Goal: Information Seeking & Learning: Learn about a topic

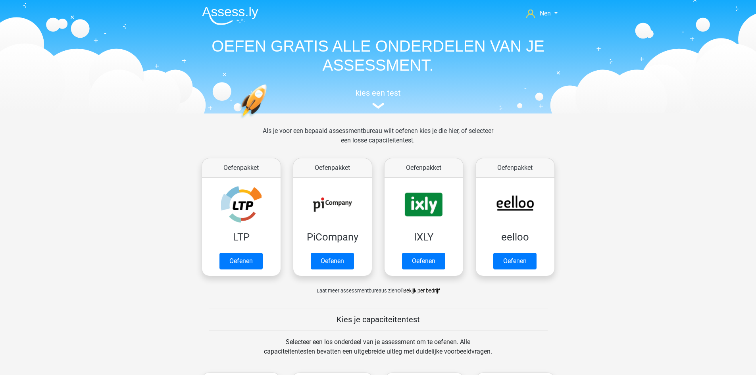
click at [426, 293] on link "Bekijk per bedrijf" at bounding box center [421, 291] width 37 height 6
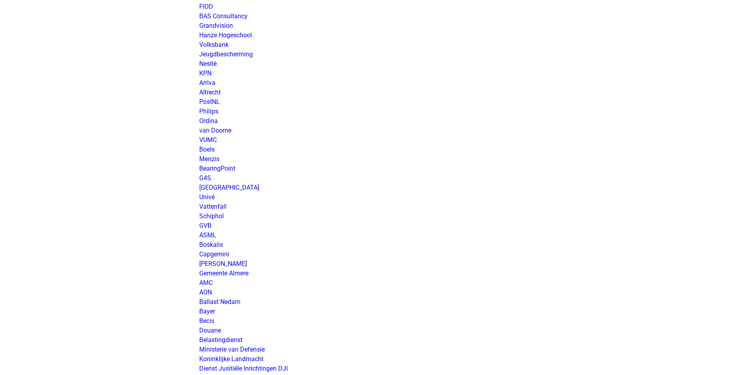
scroll to position [1032, 0]
click at [205, 283] on link "AMC" at bounding box center [205, 283] width 13 height 8
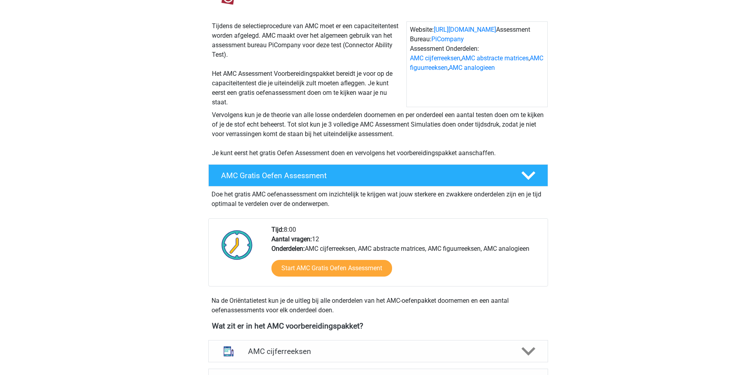
scroll to position [119, 0]
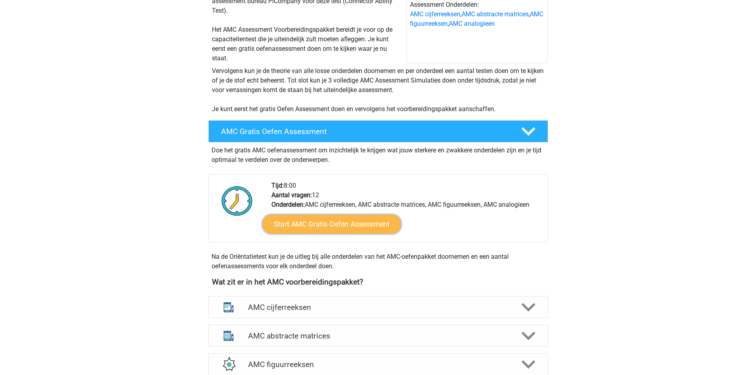
click at [347, 224] on link "Start AMC Gratis Oefen Assessment" at bounding box center [331, 224] width 139 height 19
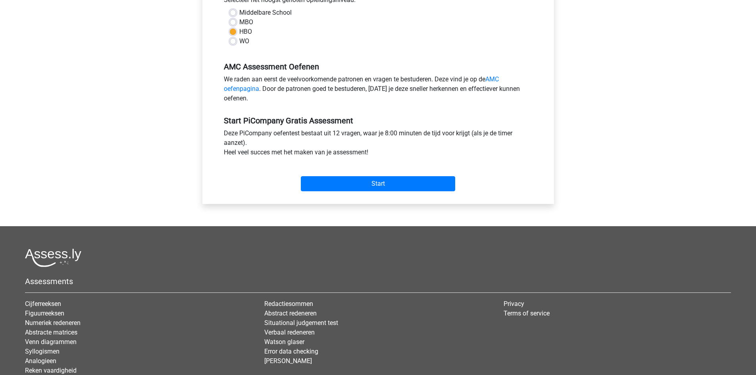
scroll to position [198, 0]
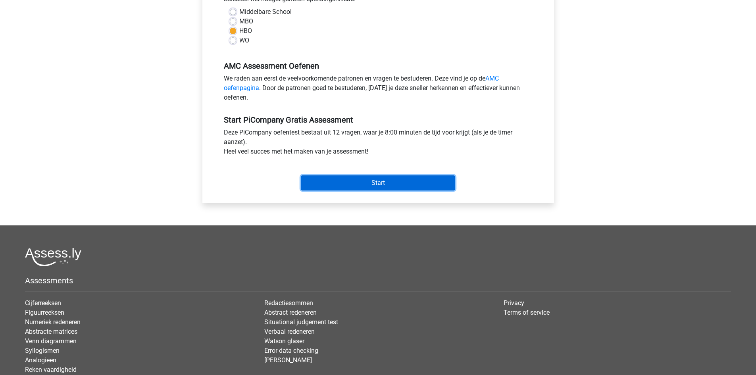
click at [369, 191] on input "Start" at bounding box center [378, 182] width 154 height 15
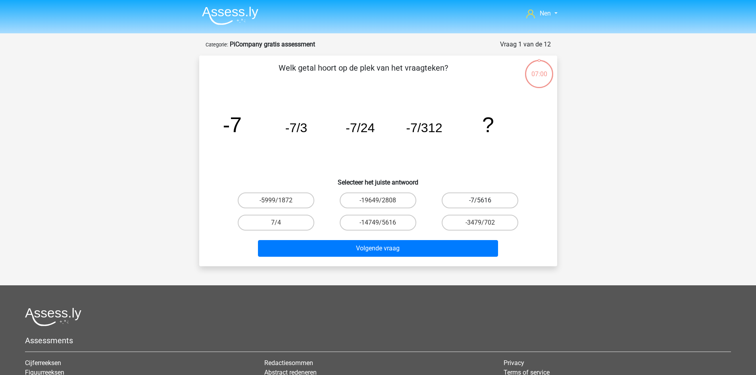
click at [467, 199] on label "-7/5616" at bounding box center [480, 201] width 77 height 16
click at [480, 200] on input "-7/5616" at bounding box center [482, 202] width 5 height 5
radio input "true"
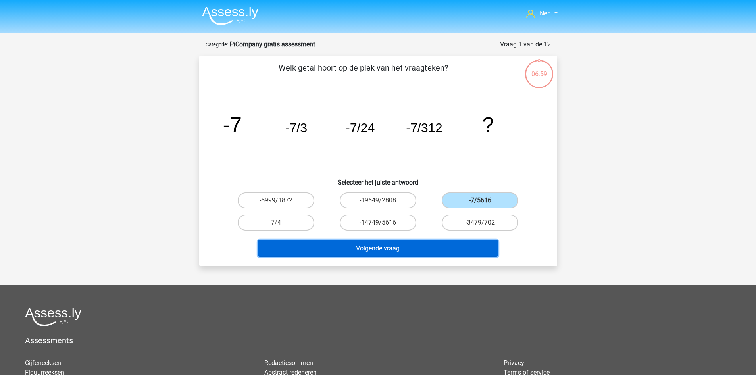
click at [431, 244] on button "Volgende vraag" at bounding box center [378, 248] width 240 height 17
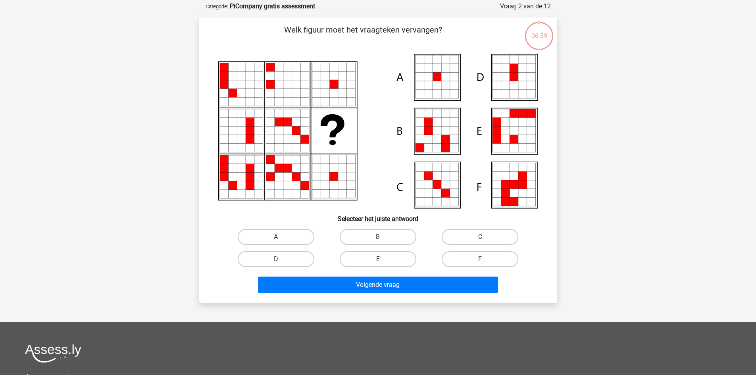
scroll to position [40, 0]
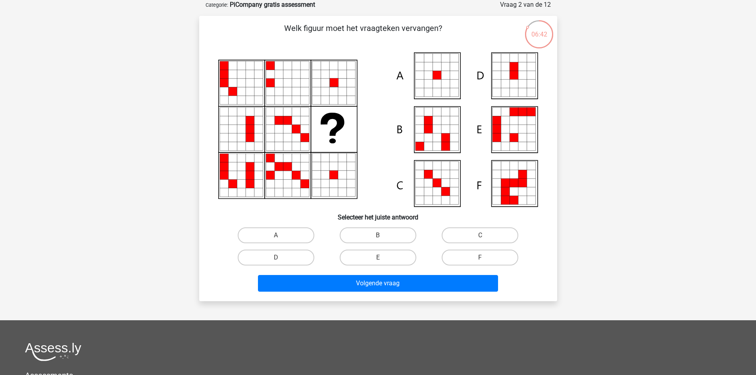
click at [424, 87] on icon at bounding box center [428, 83] width 9 height 9
click at [291, 234] on label "A" at bounding box center [276, 235] width 77 height 16
click at [281, 235] on input "A" at bounding box center [278, 237] width 5 height 5
radio input "true"
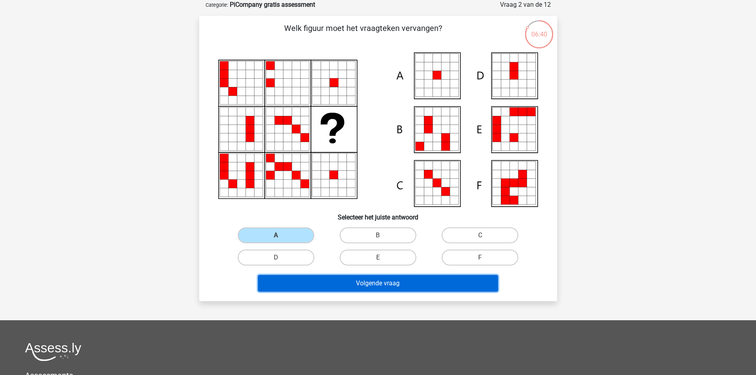
click at [339, 289] on button "Volgende vraag" at bounding box center [378, 283] width 240 height 17
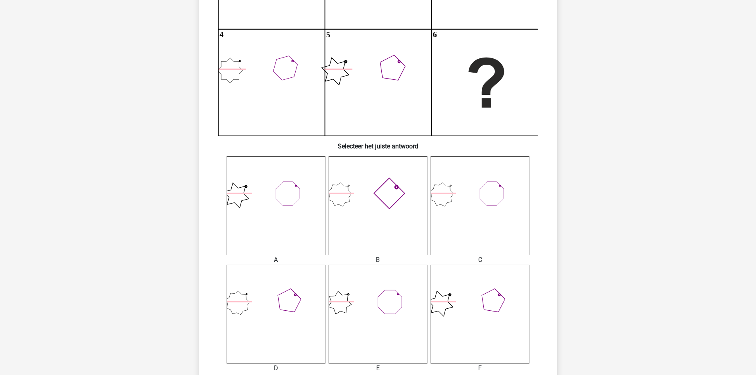
scroll to position [198, 0]
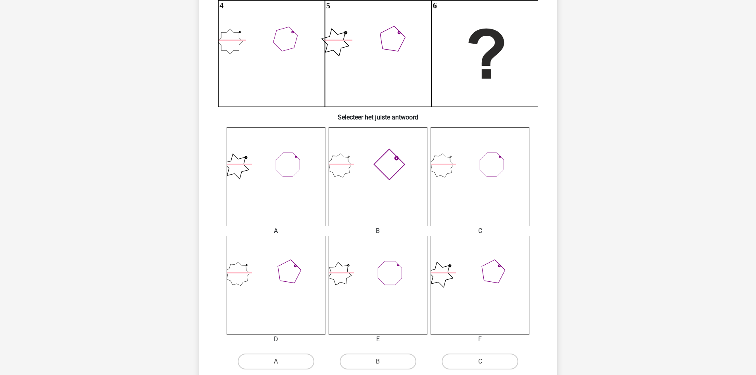
click at [384, 176] on icon at bounding box center [378, 176] width 99 height 99
click at [375, 358] on label "B" at bounding box center [378, 362] width 77 height 16
click at [378, 362] on input "B" at bounding box center [380, 364] width 5 height 5
radio input "true"
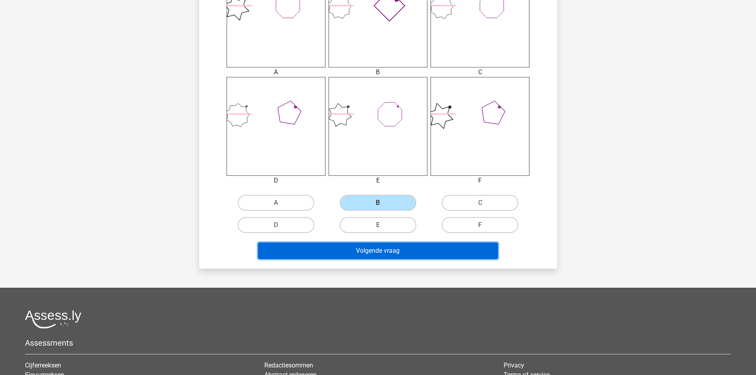
click at [390, 254] on button "Volgende vraag" at bounding box center [378, 251] width 240 height 17
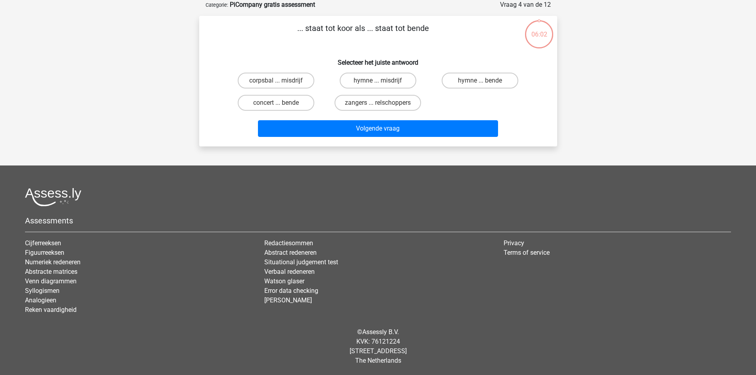
scroll to position [40, 0]
click at [374, 103] on label "zangers ... relschoppers" at bounding box center [378, 103] width 87 height 16
click at [378, 103] on input "zangers ... relschoppers" at bounding box center [380, 105] width 5 height 5
radio input "true"
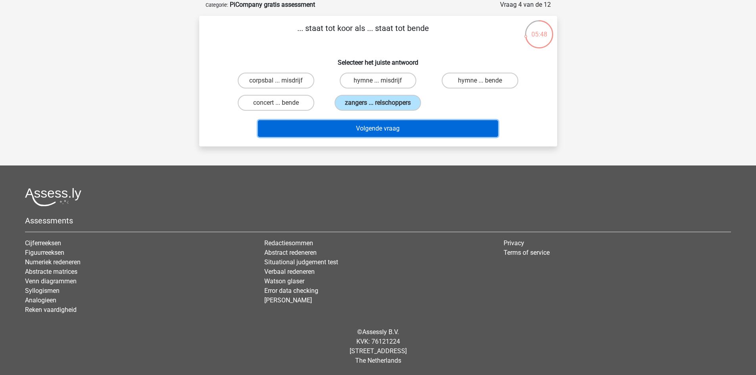
click at [377, 126] on button "Volgende vraag" at bounding box center [378, 128] width 240 height 17
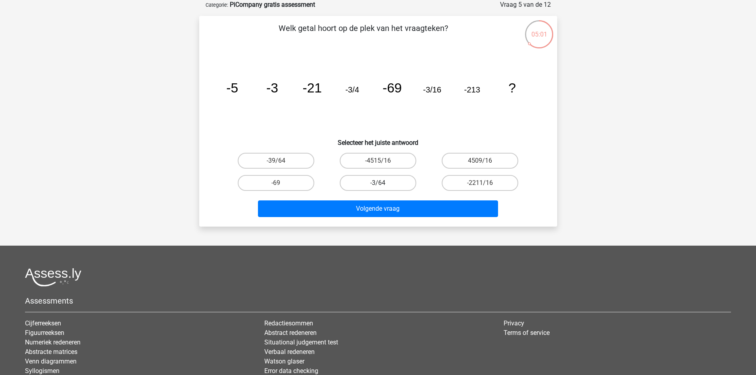
click at [344, 184] on label "-3/64" at bounding box center [378, 183] width 77 height 16
click at [378, 184] on input "-3/64" at bounding box center [380, 185] width 5 height 5
radio input "true"
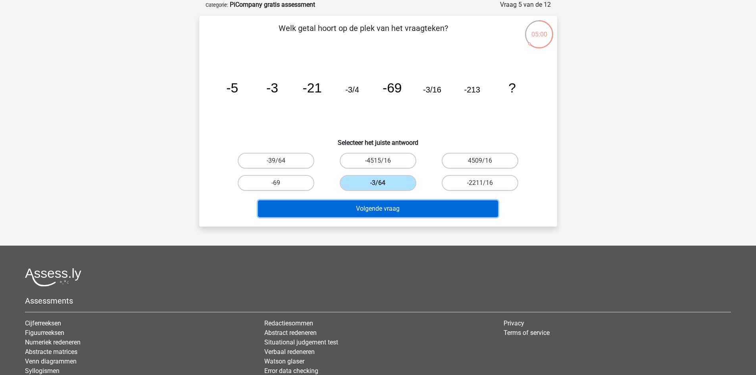
click at [382, 208] on button "Volgende vraag" at bounding box center [378, 208] width 240 height 17
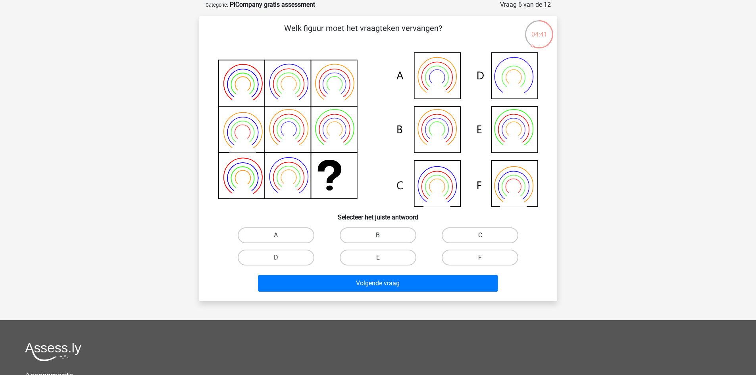
click at [375, 229] on label "B" at bounding box center [378, 235] width 77 height 16
click at [378, 235] on input "B" at bounding box center [380, 237] width 5 height 5
radio input "true"
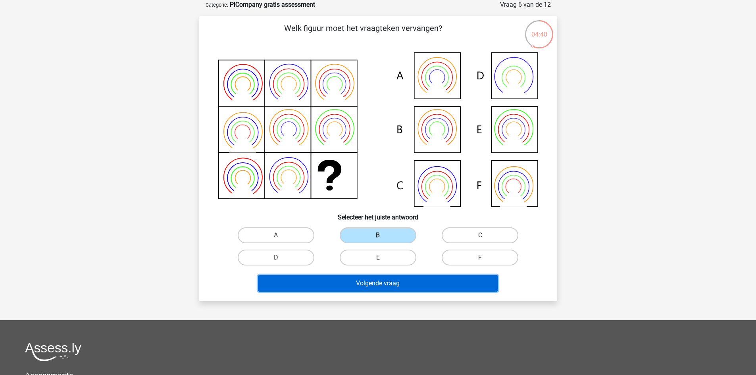
click at [383, 286] on button "Volgende vraag" at bounding box center [378, 283] width 240 height 17
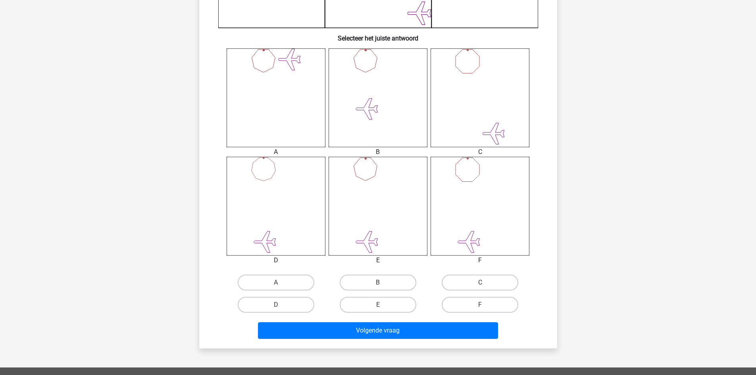
scroll to position [278, 0]
click at [397, 302] on label "E" at bounding box center [378, 305] width 77 height 16
click at [383, 304] on input "E" at bounding box center [380, 306] width 5 height 5
radio input "true"
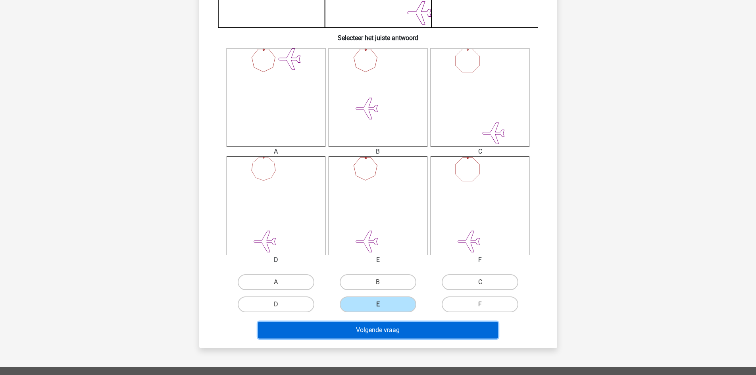
click at [398, 325] on button "Volgende vraag" at bounding box center [378, 330] width 240 height 17
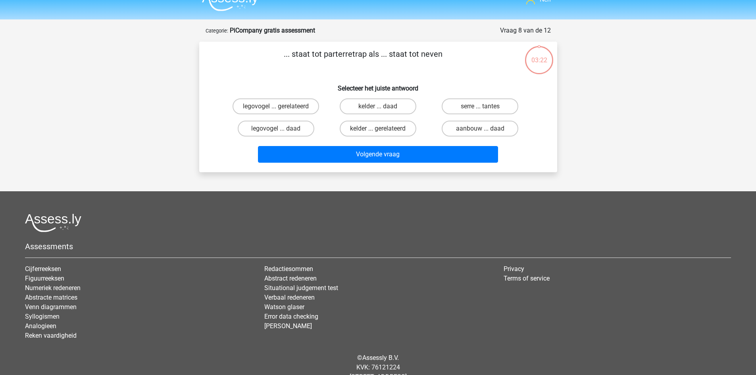
scroll to position [0, 0]
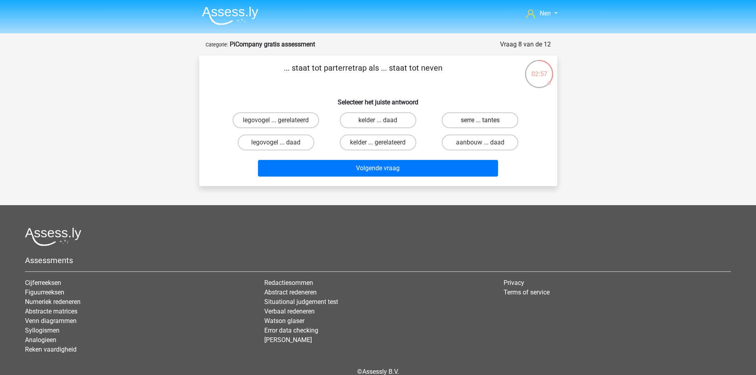
drag, startPoint x: 488, startPoint y: 118, endPoint x: 443, endPoint y: 159, distance: 61.3
click at [488, 118] on label "serre ... tantes" at bounding box center [480, 120] width 77 height 16
click at [486, 120] on input "serre ... tantes" at bounding box center [482, 122] width 5 height 5
radio input "true"
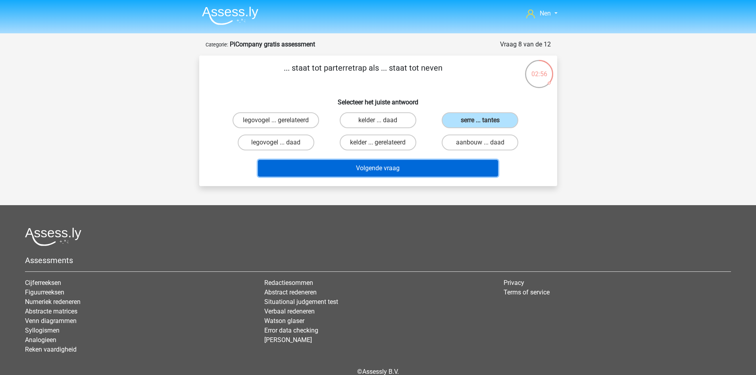
click at [404, 168] on button "Volgende vraag" at bounding box center [378, 168] width 240 height 17
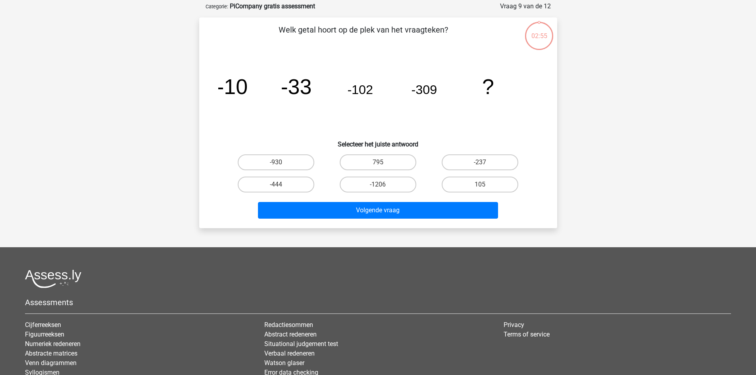
scroll to position [40, 0]
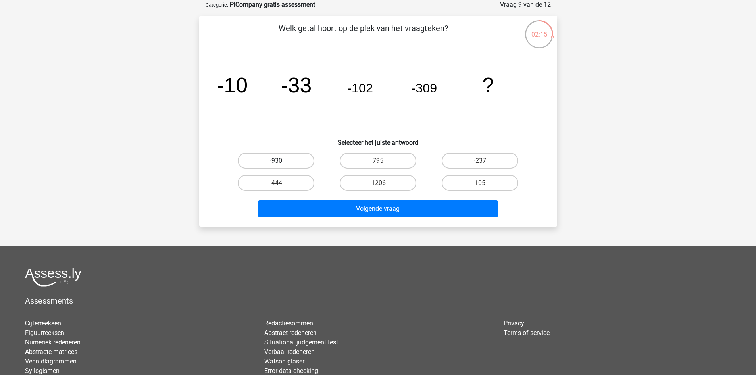
click at [304, 160] on label "-930" at bounding box center [276, 161] width 77 height 16
click at [281, 161] on input "-930" at bounding box center [278, 163] width 5 height 5
radio input "true"
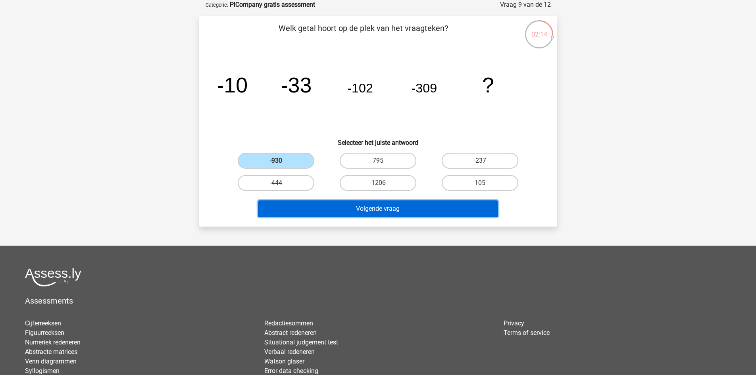
click at [376, 207] on button "Volgende vraag" at bounding box center [378, 208] width 240 height 17
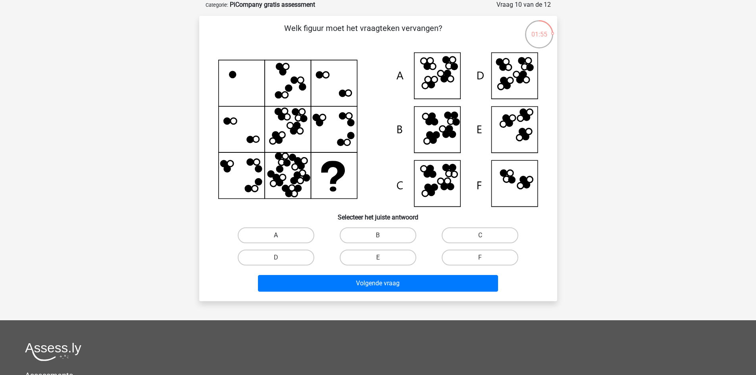
click at [304, 235] on label "A" at bounding box center [276, 235] width 77 height 16
click at [281, 235] on input "A" at bounding box center [278, 237] width 5 height 5
radio input "true"
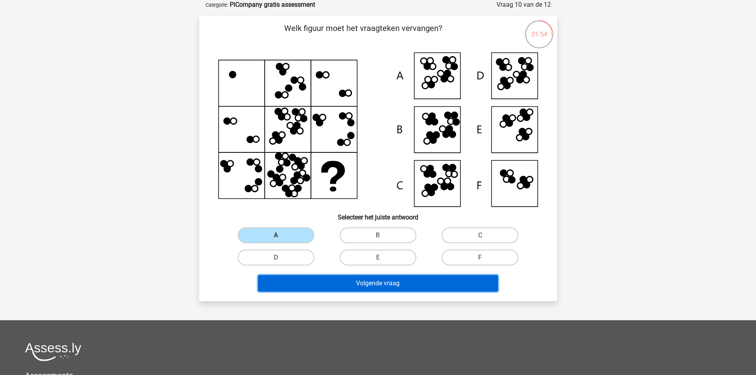
click at [347, 284] on button "Volgende vraag" at bounding box center [378, 283] width 240 height 17
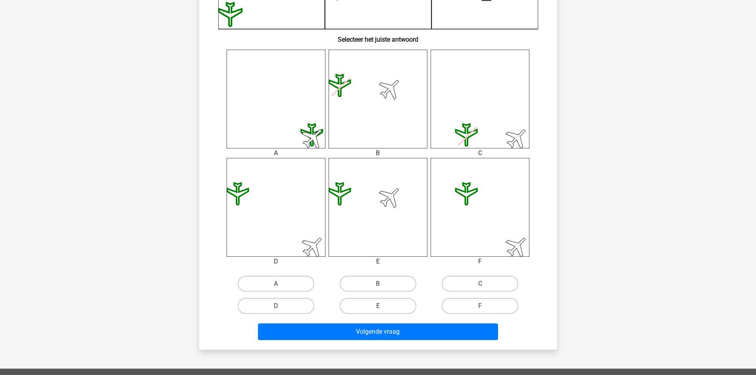
scroll to position [278, 0]
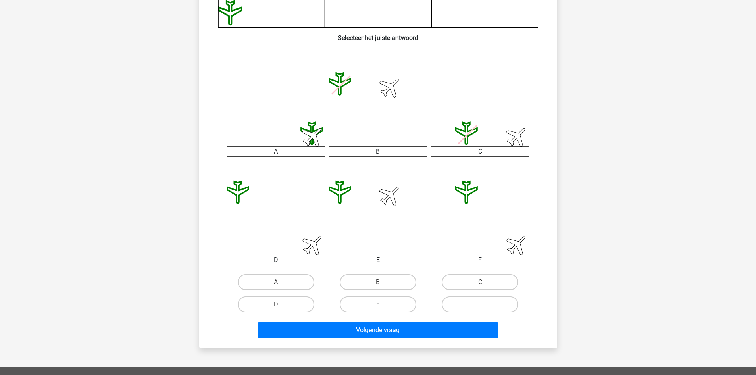
click at [382, 303] on label "E" at bounding box center [378, 305] width 77 height 16
click at [382, 304] on input "E" at bounding box center [380, 306] width 5 height 5
radio input "true"
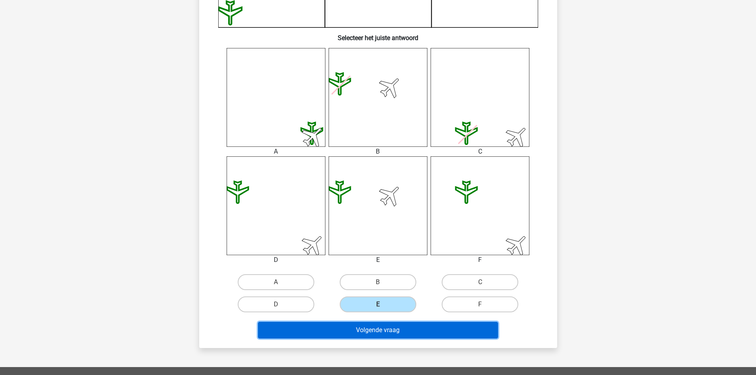
click at [384, 329] on button "Volgende vraag" at bounding box center [378, 330] width 240 height 17
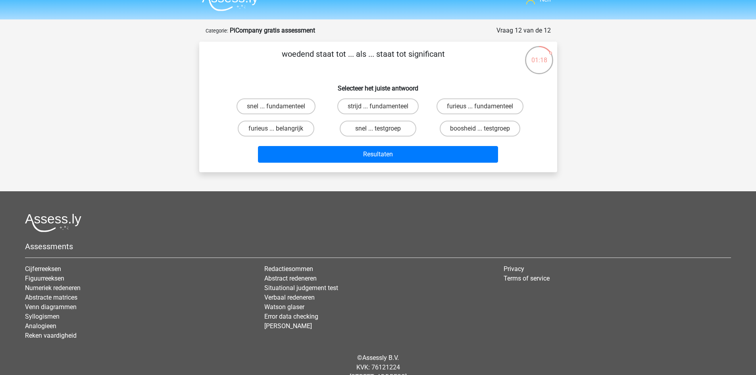
scroll to position [0, 0]
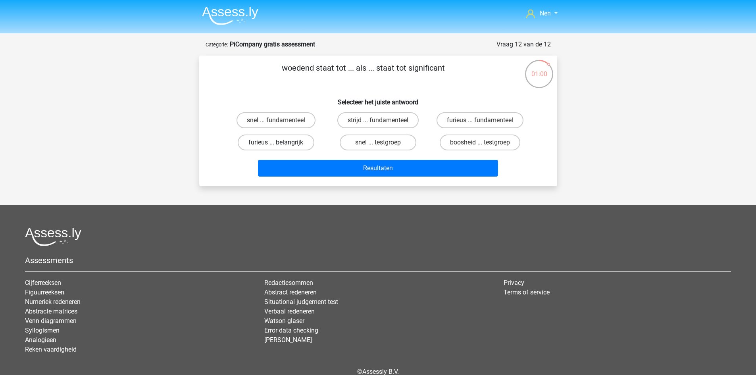
click at [295, 143] on label "furieus ... belangrijk" at bounding box center [276, 143] width 77 height 16
click at [281, 143] on input "furieus ... belangrijk" at bounding box center [278, 145] width 5 height 5
radio input "true"
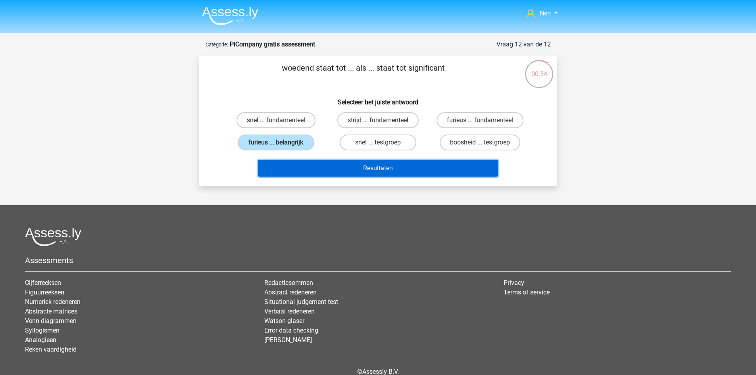
click at [387, 168] on button "Resultaten" at bounding box center [378, 168] width 240 height 17
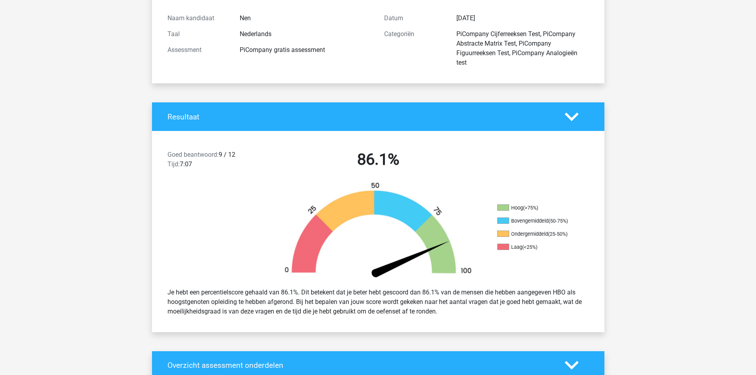
scroll to position [119, 0]
